Goal: Task Accomplishment & Management: Use online tool/utility

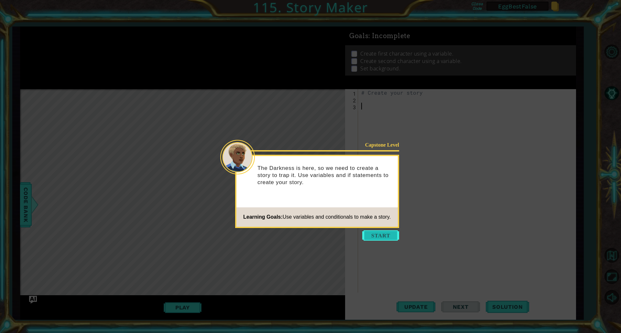
click at [383, 235] on button "Start" at bounding box center [380, 236] width 37 height 10
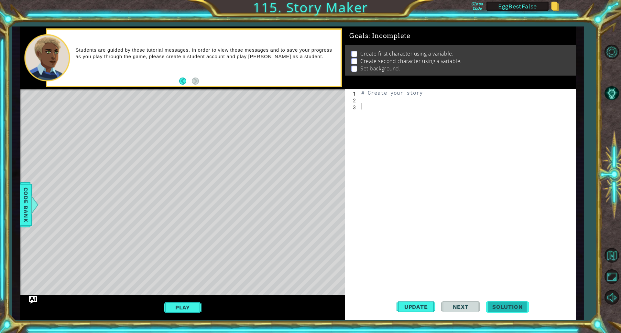
click at [521, 311] on button "Solution" at bounding box center [507, 307] width 43 height 23
type textarea "fox.say("Little problems on my way.")"
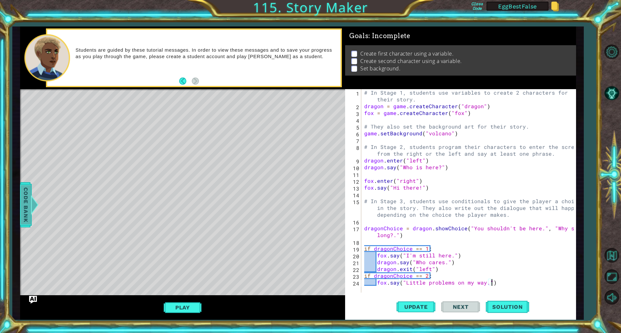
click at [29, 212] on span "Code Bank" at bounding box center [26, 204] width 10 height 39
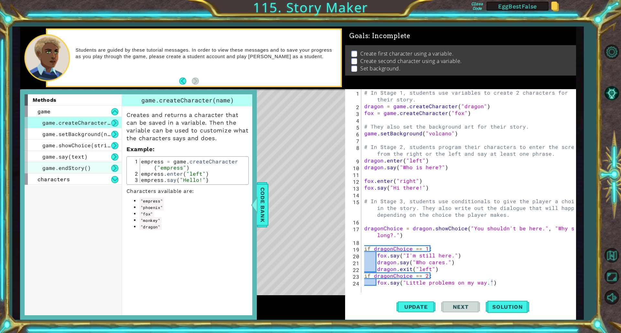
click at [81, 170] on span "game.endStory()" at bounding box center [66, 168] width 49 height 7
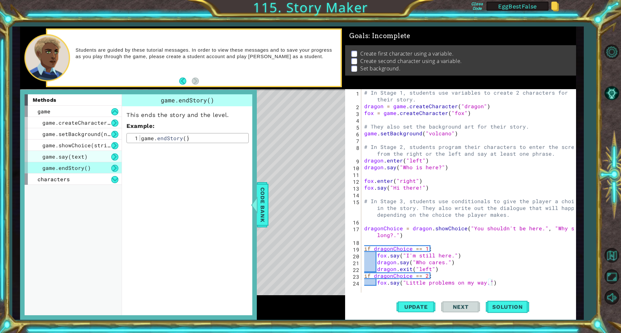
click at [81, 157] on span "game.say(text)" at bounding box center [64, 156] width 45 height 7
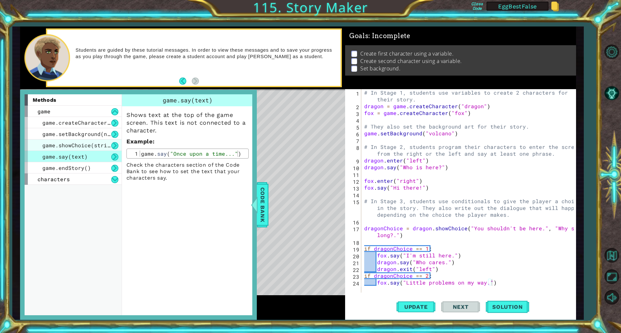
click at [81, 146] on span "game.showChoice(string1, string2)" at bounding box center [95, 145] width 107 height 7
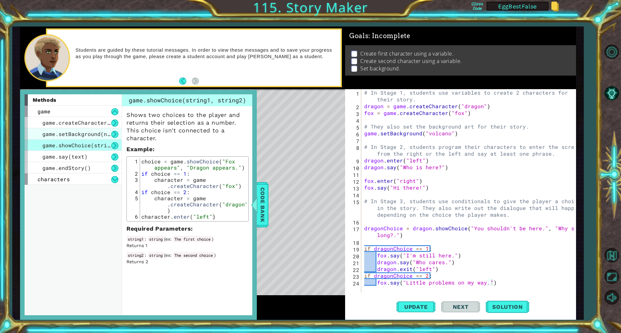
click at [82, 136] on span "game.setBackground(name)" at bounding box center [81, 134] width 78 height 7
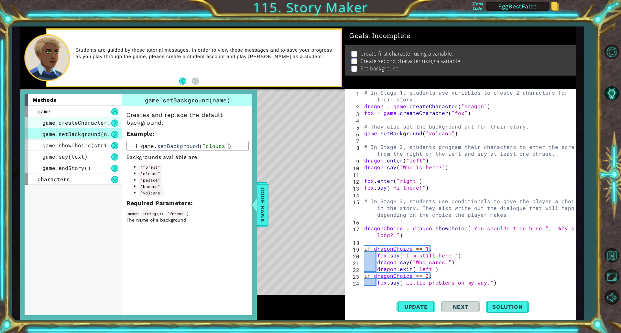
click at [85, 122] on span "game.createCharacter(name)" at bounding box center [84, 122] width 84 height 7
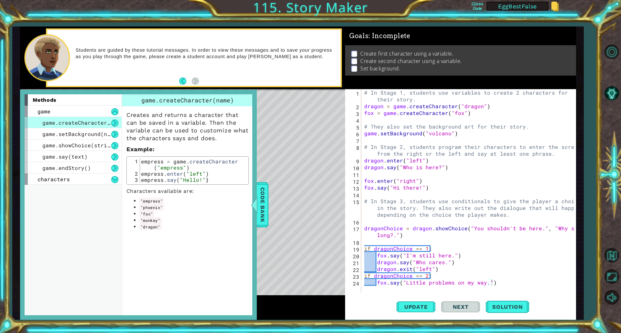
click at [184, 219] on li ""monkey"" at bounding box center [193, 220] width 109 height 6
click at [262, 204] on span "Code Bank" at bounding box center [262, 204] width 10 height 39
